Goal: Find specific page/section: Find specific page/section

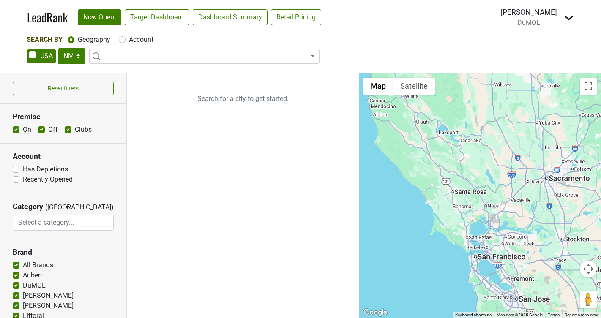
select select "NM"
select select
click at [130, 54] on span at bounding box center [204, 56] width 230 height 15
click at [129, 41] on label "Account" at bounding box center [141, 40] width 24 height 10
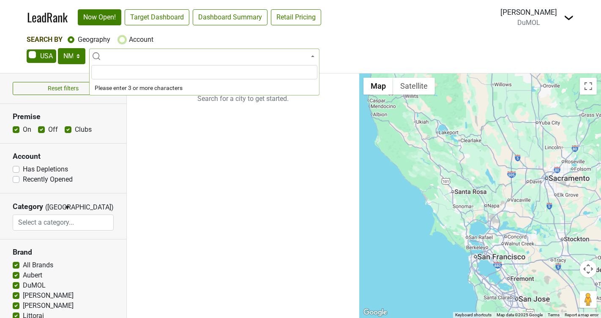
click at [121, 41] on input "Account" at bounding box center [122, 39] width 7 height 8
radio input "true"
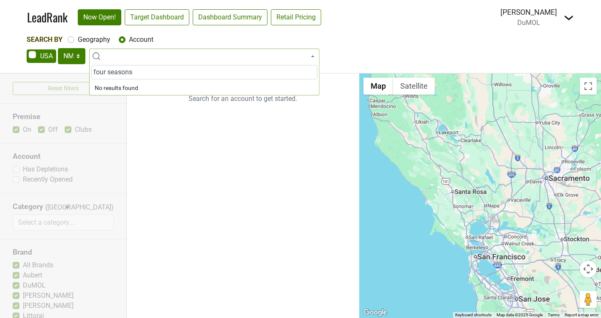
drag, startPoint x: 133, startPoint y: 71, endPoint x: 155, endPoint y: 74, distance: 23.1
click at [133, 71] on input "four seasons" at bounding box center [204, 72] width 226 height 14
type input "four seasons palo alto"
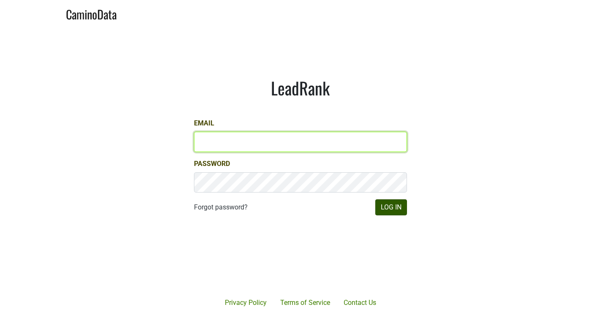
type input "michele@dumol.com"
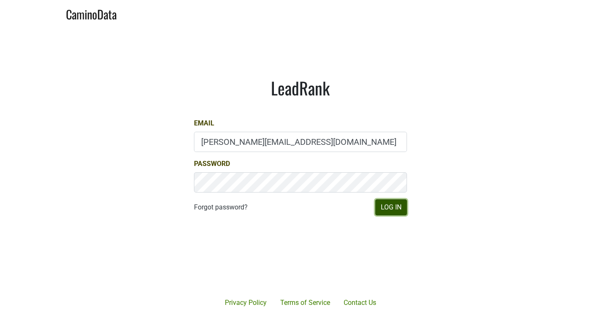
click at [381, 204] on button "Log In" at bounding box center [391, 207] width 32 height 16
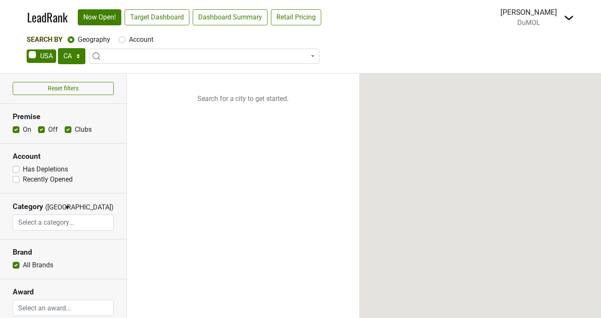
select select "CA"
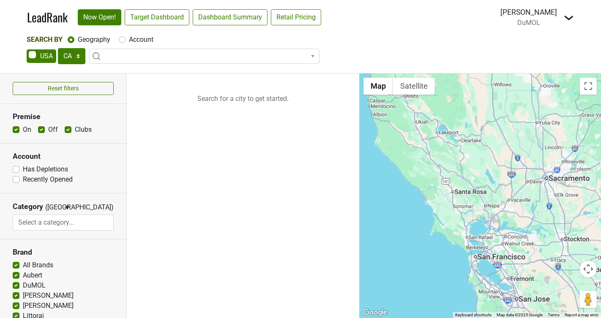
click at [129, 38] on label "Account" at bounding box center [141, 40] width 24 height 10
click at [122, 38] on input "Account" at bounding box center [122, 39] width 7 height 8
radio input "true"
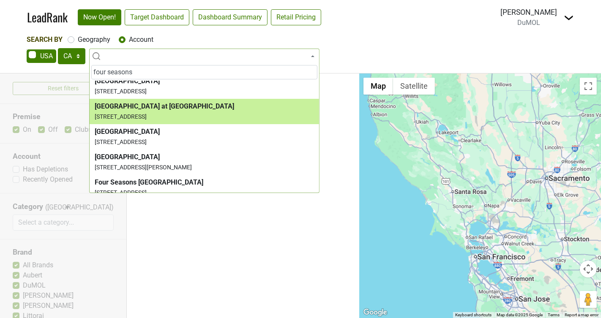
scroll to position [147, 0]
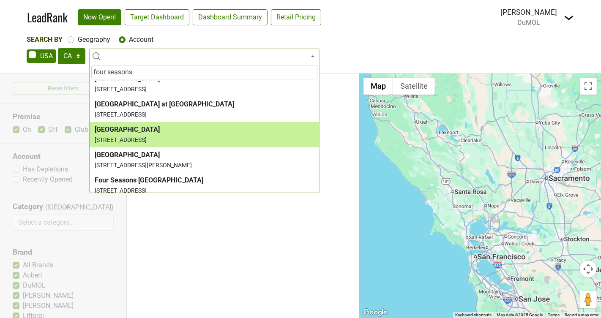
type input "four seasons"
select select "63669"
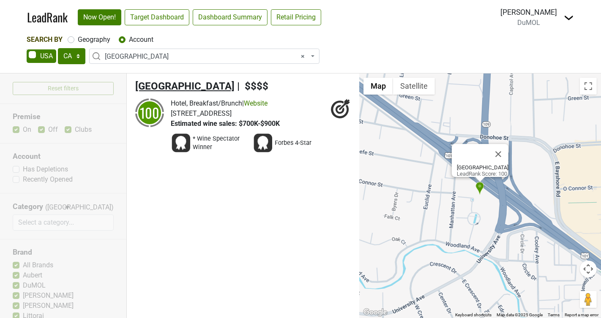
click at [192, 89] on span "Four Seasons Hotel Silicon Valley" at bounding box center [184, 86] width 99 height 12
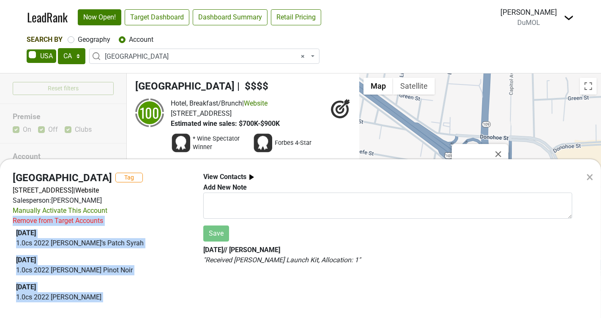
scroll to position [0, 0]
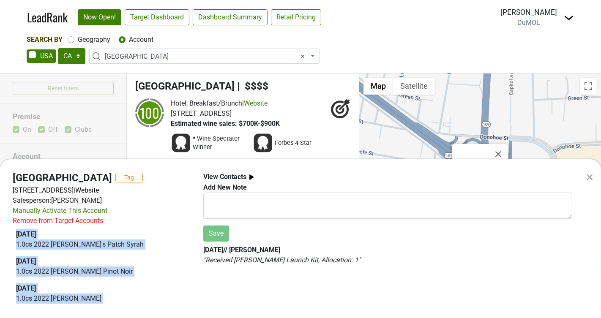
drag, startPoint x: 106, startPoint y: 277, endPoint x: 17, endPoint y: 247, distance: 93.2
click at [7, 242] on div "Four Seasons Hotel Silicon Valley Tag 2050 University Ave, East Palo Alto, CA 9…" at bounding box center [101, 240] width 190 height 136
copy div "2025-08-12 1.0 cs 2022 Eddie's Patch Syrah 2025-08-12 1.0 cs 2022 MacIntyre Pin…"
